Goal: Go to known website: Access a specific website the user already knows

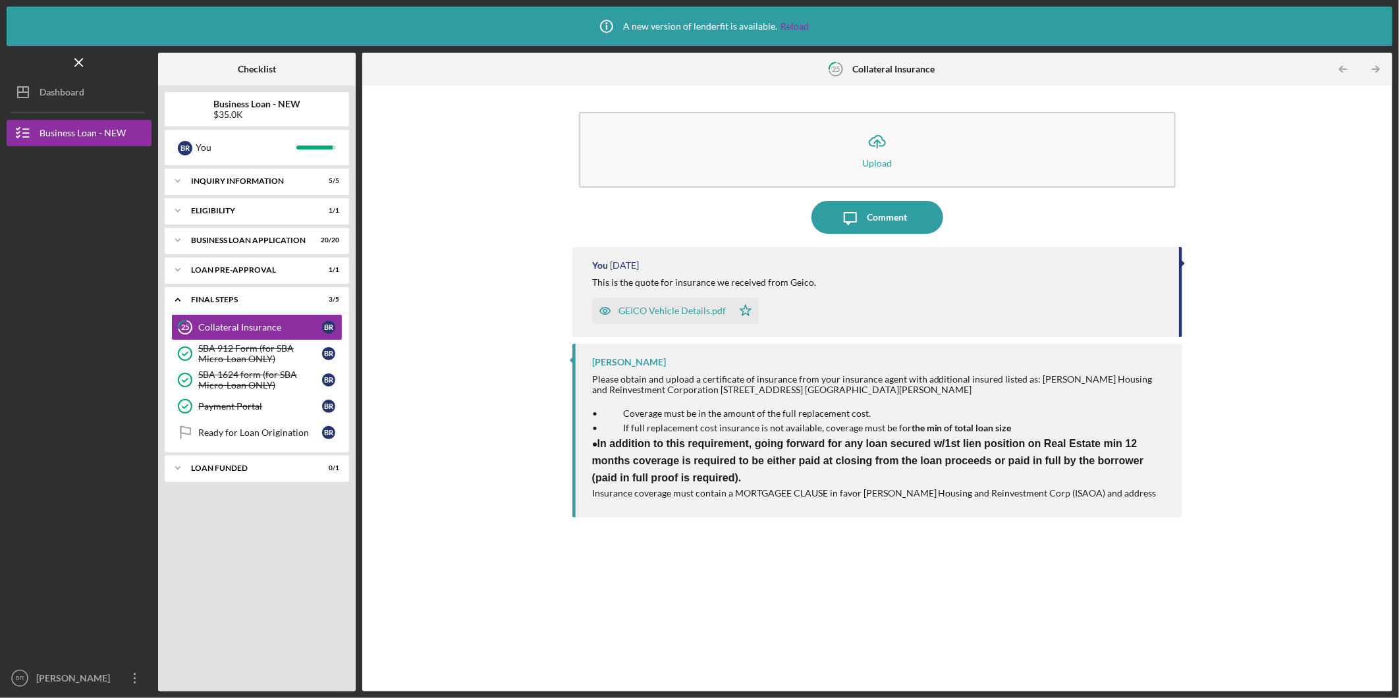
drag, startPoint x: 784, startPoint y: 22, endPoint x: 682, endPoint y: 43, distance: 104.2
click at [784, 22] on link "Reload" at bounding box center [794, 26] width 28 height 11
